Goal: Task Accomplishment & Management: Use online tool/utility

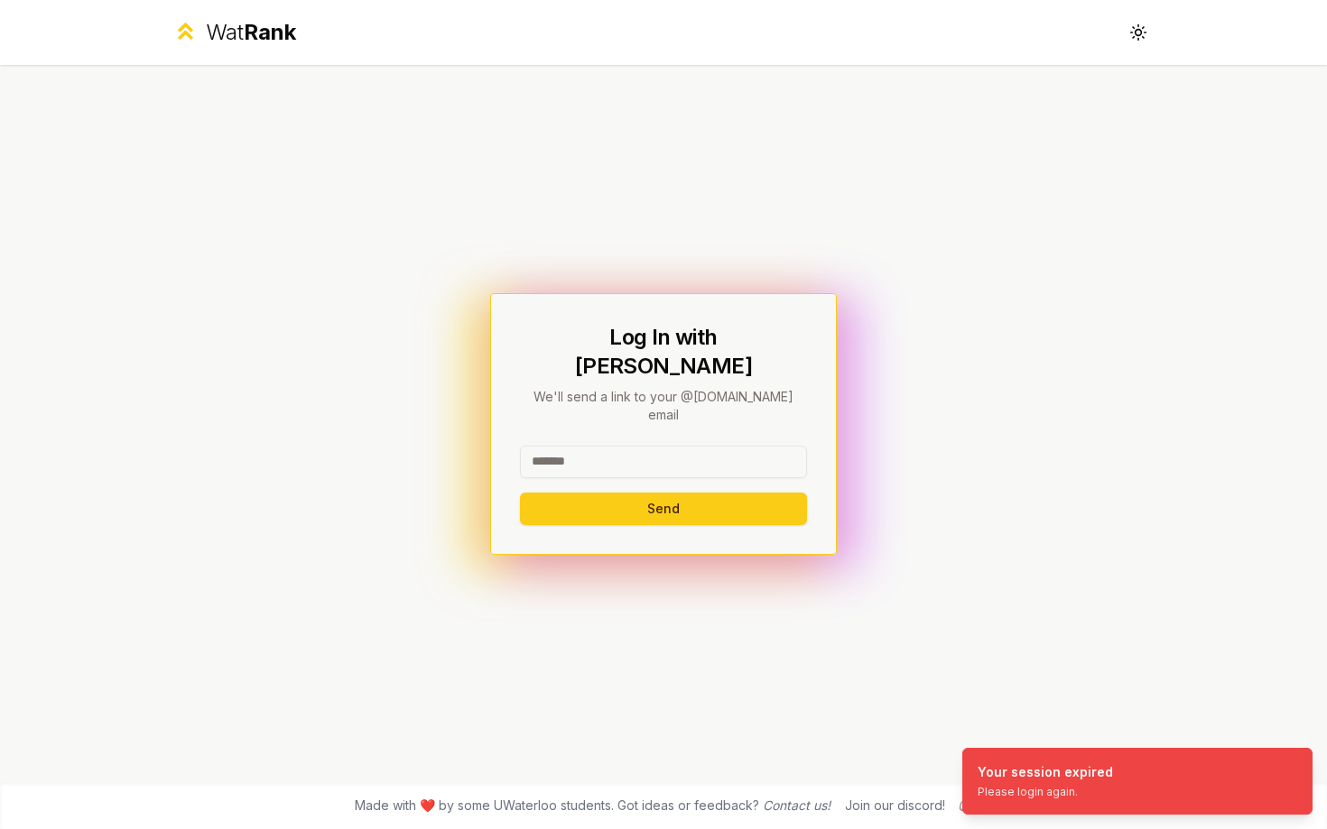
click at [653, 449] on input at bounding box center [663, 462] width 287 height 32
type input "******"
click at [520, 493] on button "Send" at bounding box center [663, 509] width 287 height 32
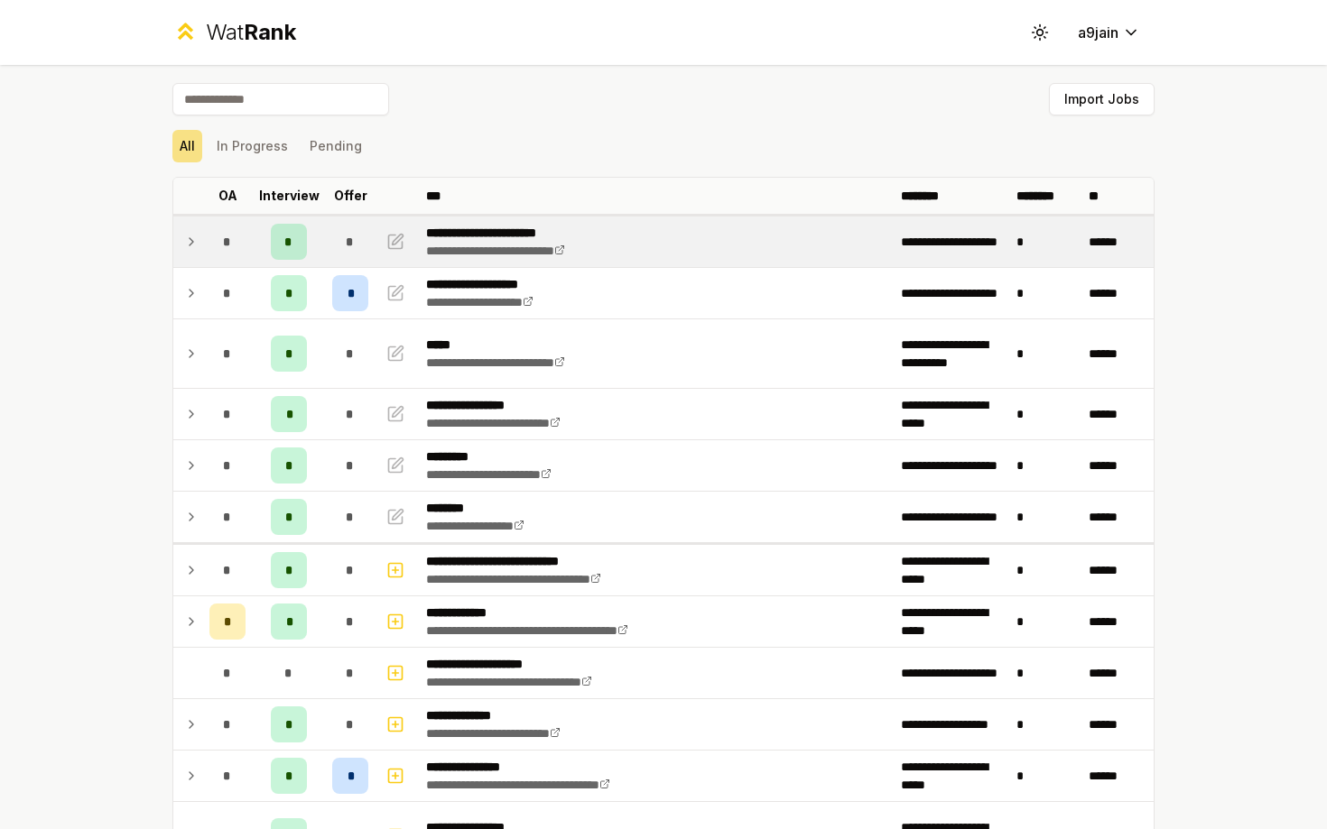
click at [190, 248] on icon at bounding box center [191, 242] width 14 height 22
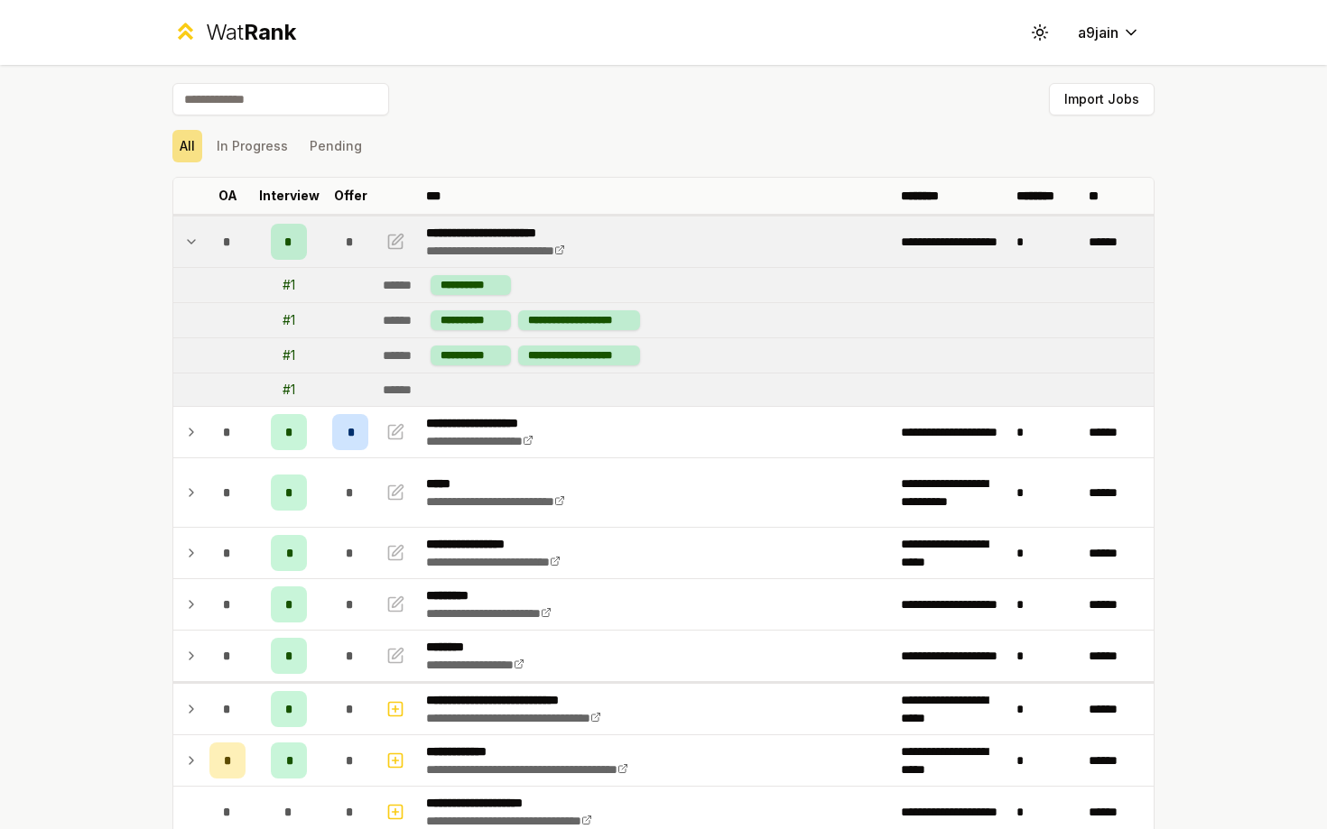
click at [190, 248] on icon at bounding box center [191, 242] width 14 height 22
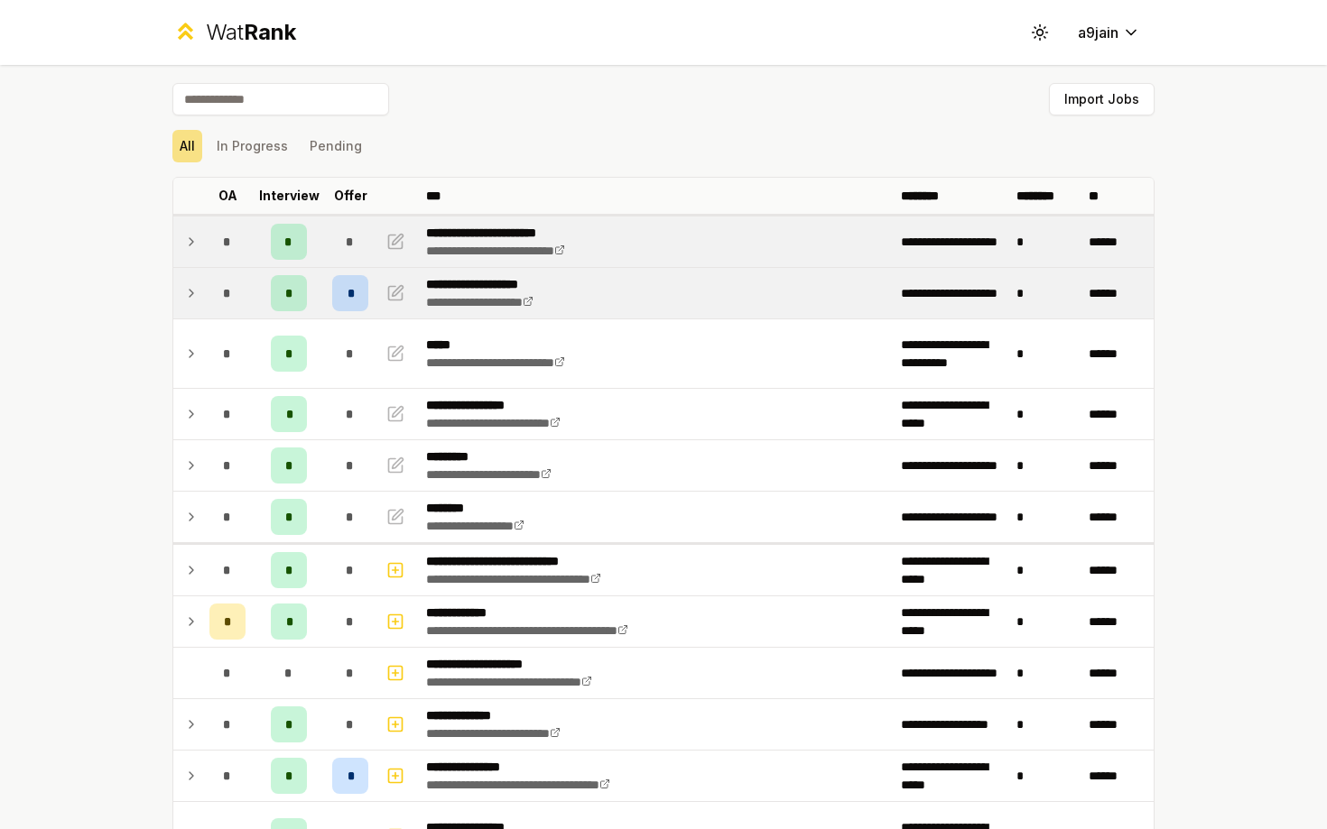
click at [206, 299] on td "*" at bounding box center [227, 293] width 51 height 51
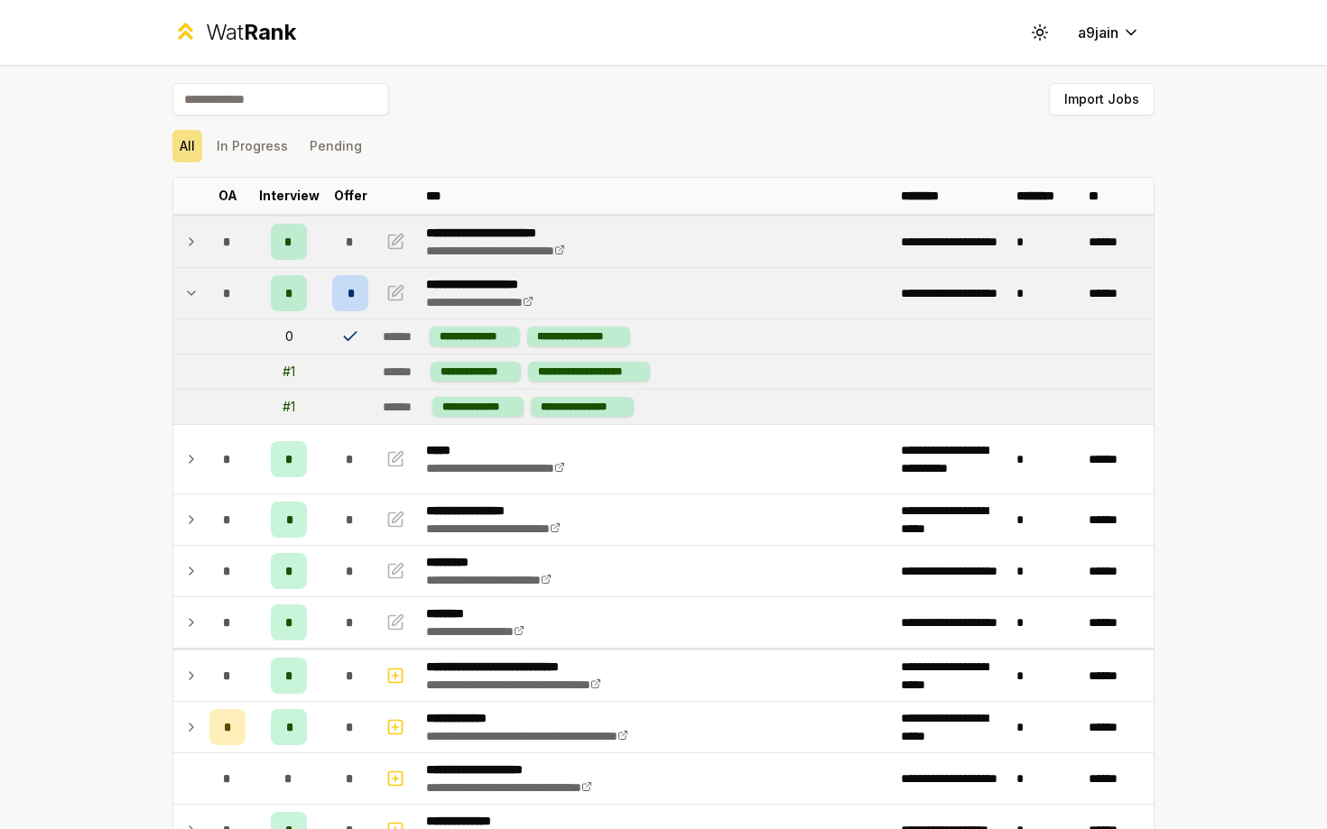
click at [206, 299] on td "*" at bounding box center [227, 293] width 51 height 51
